Goal: Navigation & Orientation: Find specific page/section

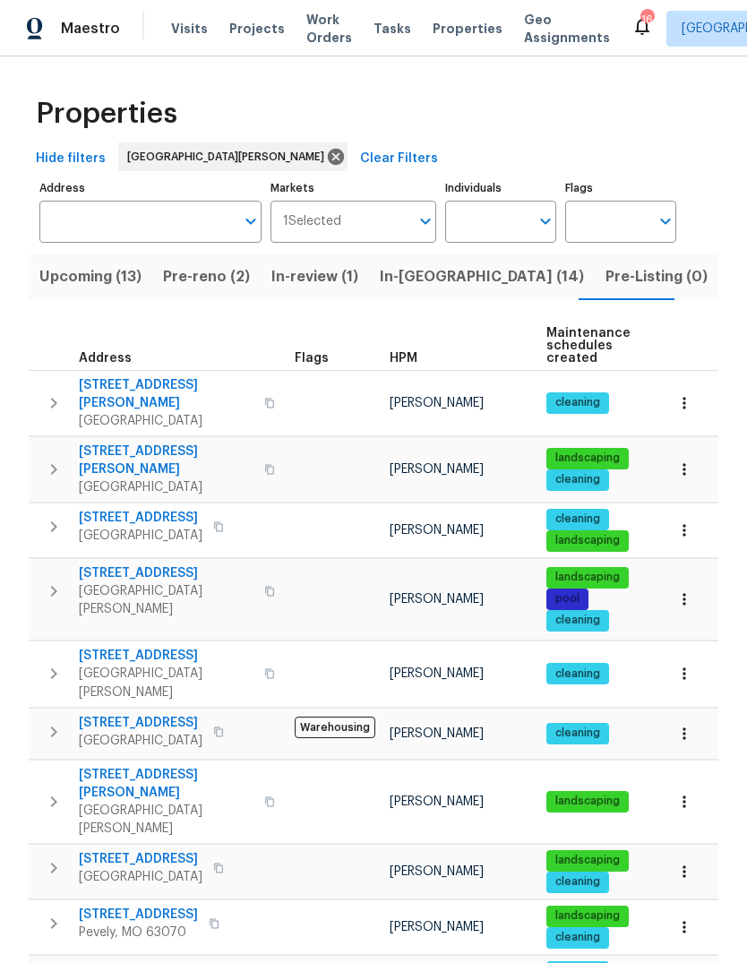
click at [405, 364] on span "HPM" at bounding box center [404, 358] width 28 height 13
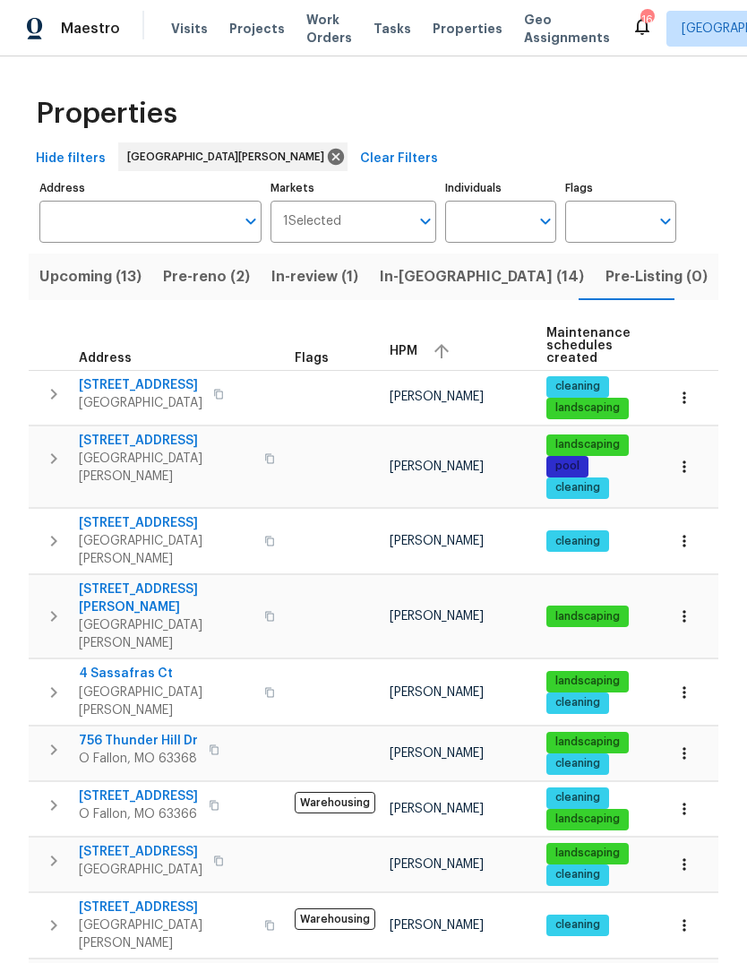
click at [405, 359] on div "HPM" at bounding box center [461, 351] width 142 height 27
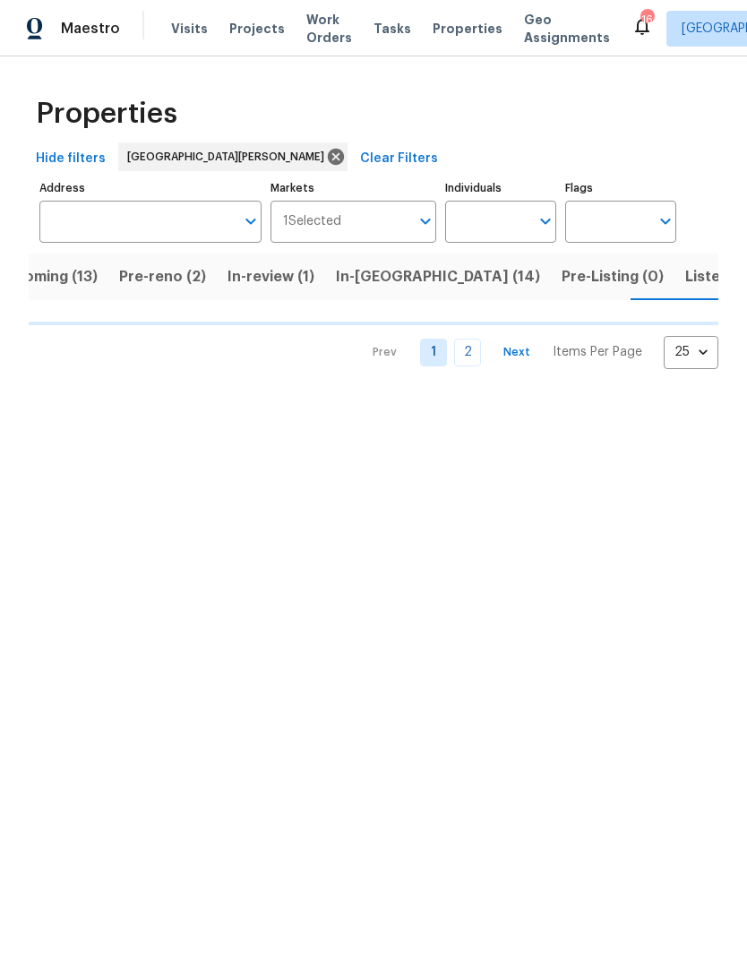
scroll to position [0, 45]
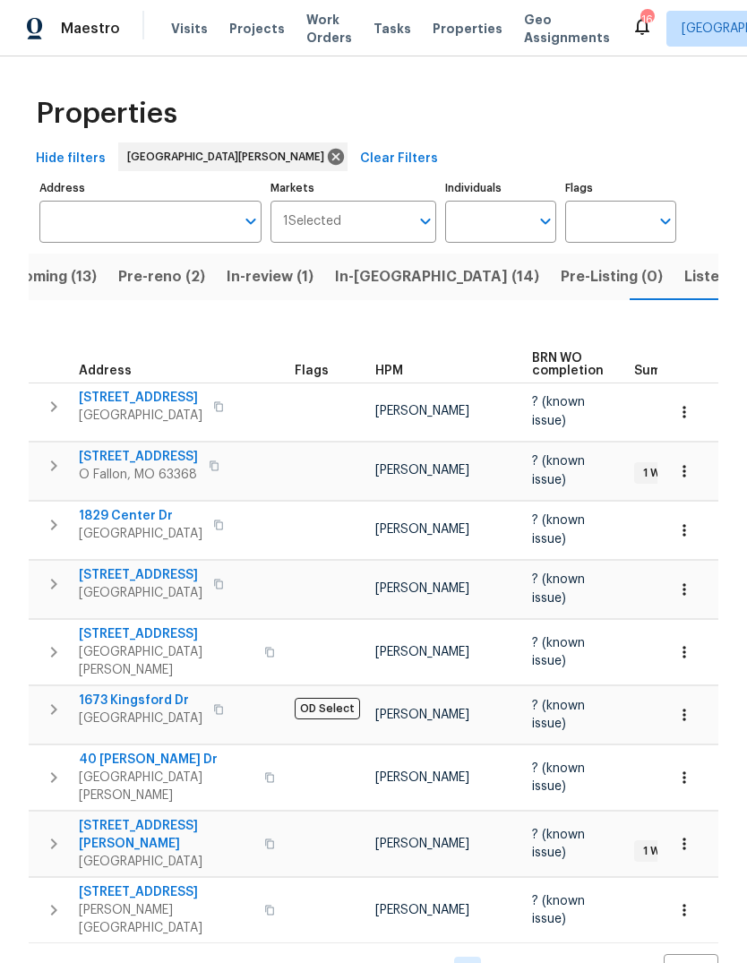
click at [684, 279] on span "Listed (39)" at bounding box center [722, 276] width 77 height 25
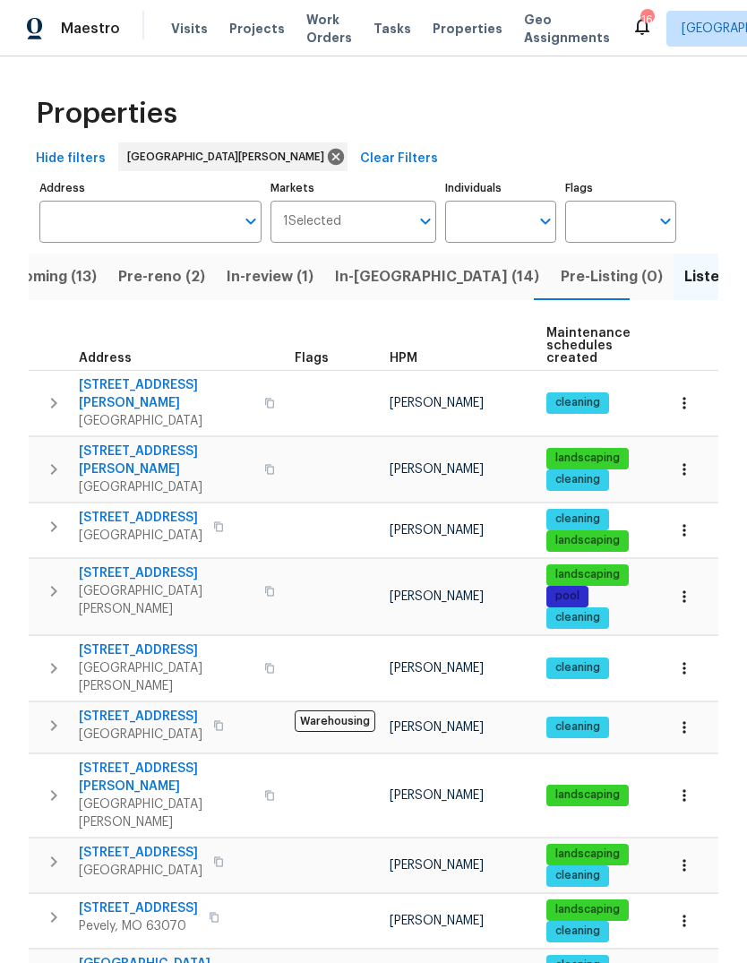
click at [396, 290] on button "In-[GEOGRAPHIC_DATA] (14)" at bounding box center [437, 276] width 226 height 47
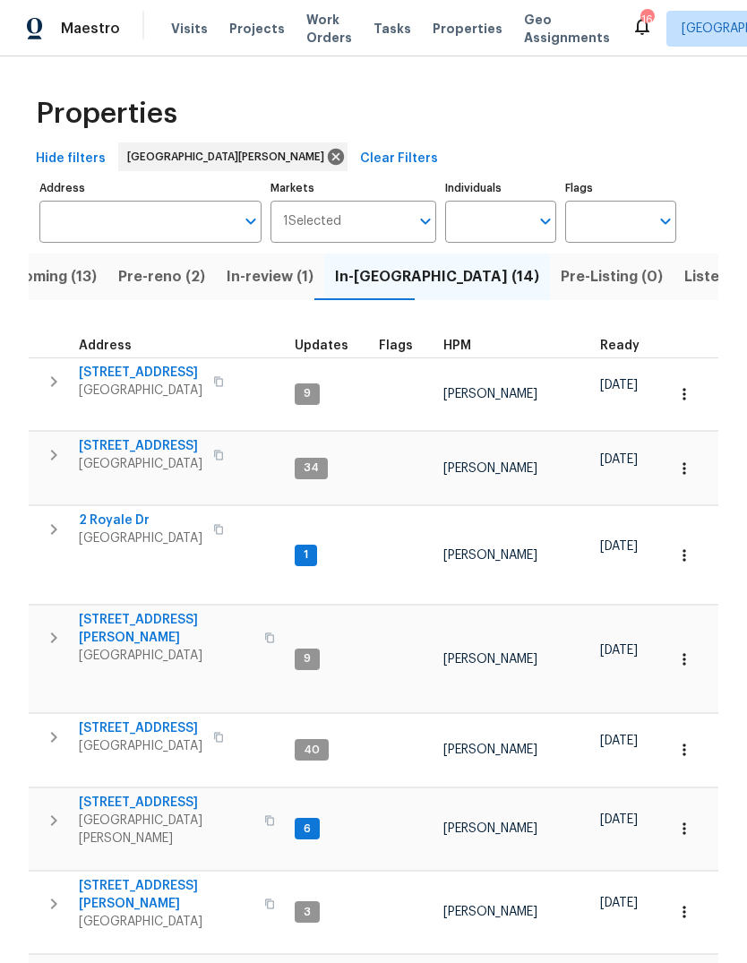
click at [199, 285] on button "Pre-reno (2)" at bounding box center [161, 276] width 108 height 47
